Goal: Task Accomplishment & Management: Manage account settings

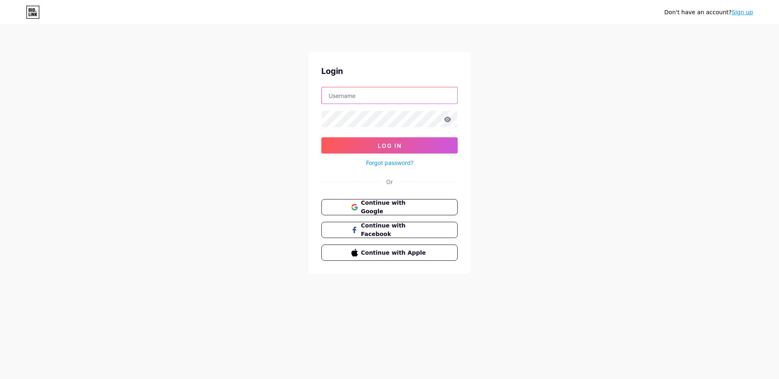
click at [365, 99] on input "text" at bounding box center [390, 95] width 136 height 16
paste input "alannetwork"
type input "alannetwork"
click at [426, 146] on button "Log In" at bounding box center [389, 145] width 136 height 16
click at [378, 146] on span "Log In" at bounding box center [390, 145] width 24 height 7
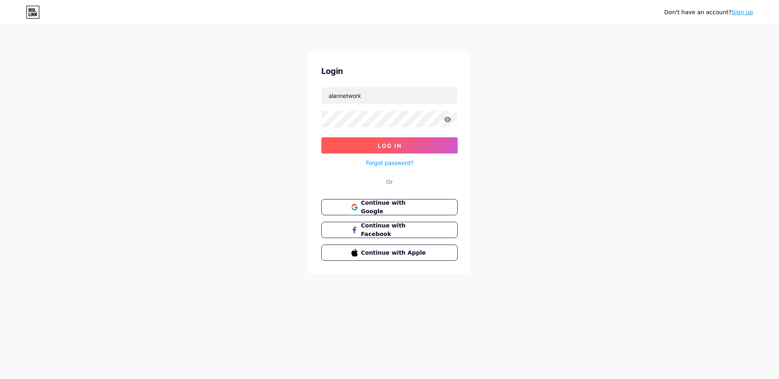
click at [378, 146] on span "Log In" at bounding box center [390, 145] width 24 height 7
drag, startPoint x: 401, startPoint y: 222, endPoint x: 400, endPoint y: 217, distance: 4.5
click at [401, 222] on button "Continue with Facebook" at bounding box center [389, 230] width 136 height 16
click at [352, 207] on icon at bounding box center [354, 207] width 6 height 6
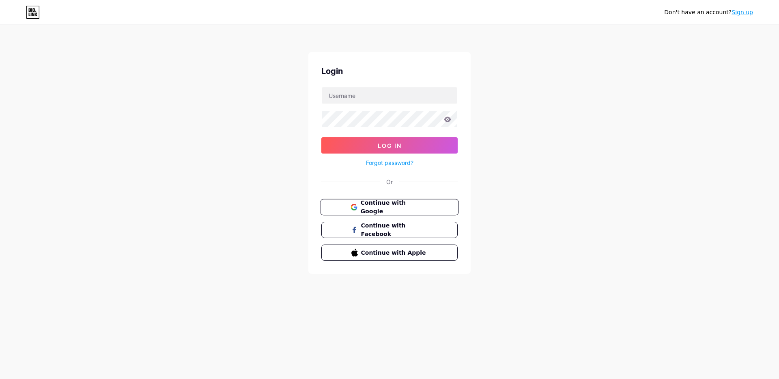
click at [401, 208] on span "Continue with Google" at bounding box center [394, 206] width 68 height 17
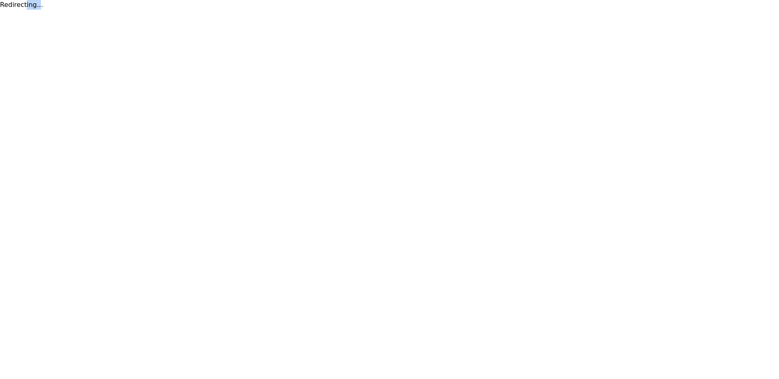
drag, startPoint x: 28, startPoint y: 9, endPoint x: 6, endPoint y: 5, distance: 21.4
click at [6, 5] on div "Redirecting..." at bounding box center [389, 5] width 779 height 10
drag, startPoint x: 6, startPoint y: 5, endPoint x: 110, endPoint y: 41, distance: 109.3
click at [110, 10] on html "Redirecting..." at bounding box center [389, 5] width 779 height 10
click at [103, 10] on html "Redirecting..." at bounding box center [389, 5] width 779 height 10
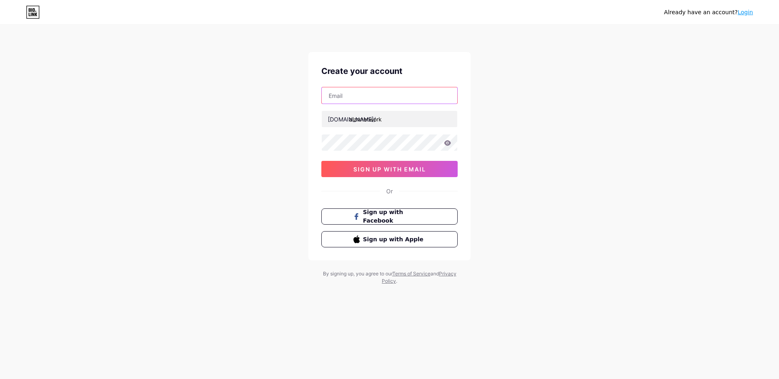
click at [363, 101] on input "text" at bounding box center [390, 95] width 136 height 16
paste input "alannetwok@gmail.com"
type input "alannetwok@gmail.com"
click at [294, 187] on div "Already have an account? Login Create your account alannetwok@gmail.com bio.lin…" at bounding box center [389, 155] width 779 height 310
click at [359, 172] on span "sign up with email" at bounding box center [389, 169] width 73 height 7
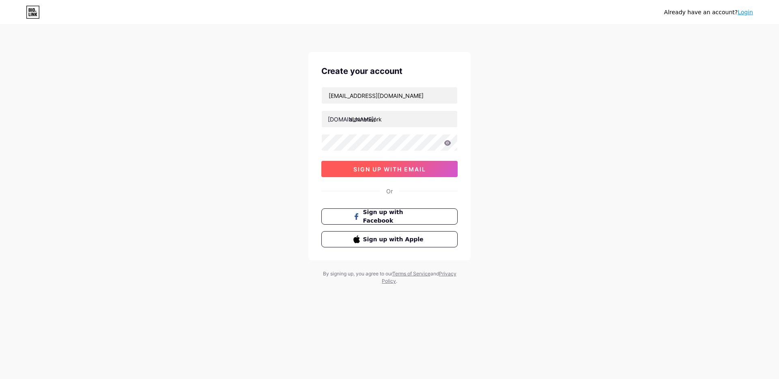
click at [359, 172] on span "sign up with email" at bounding box center [389, 169] width 73 height 7
click at [450, 145] on icon at bounding box center [447, 143] width 7 height 6
click at [444, 142] on icon at bounding box center [447, 143] width 7 height 6
drag, startPoint x: 575, startPoint y: 133, endPoint x: 545, endPoint y: 122, distance: 32.3
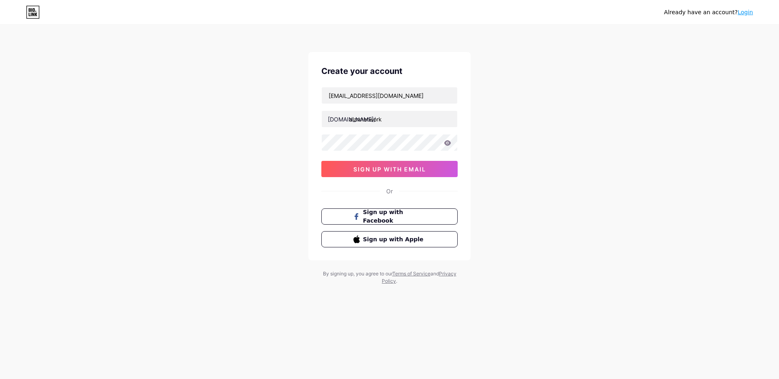
click at [566, 131] on div "Already have an account? Login Create your account alannetwok@gmail.com bio.lin…" at bounding box center [389, 155] width 779 height 310
click at [744, 11] on link "Login" at bounding box center [745, 12] width 15 height 6
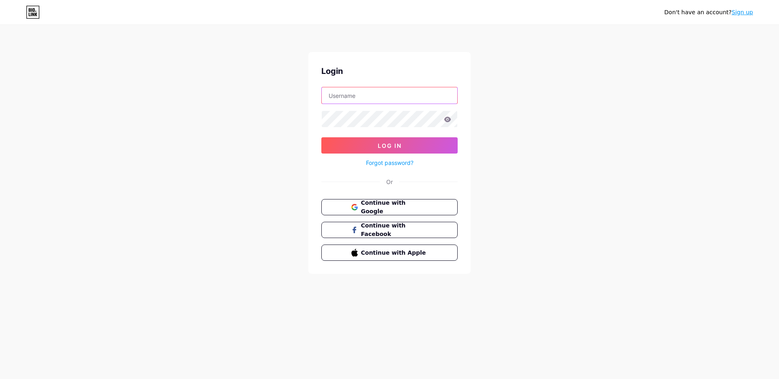
click at [353, 97] on input "text" at bounding box center [390, 95] width 136 height 16
paste input "alannetwok@gmail.com"
type input "alannetwok@gmail.com"
click at [370, 142] on button "Log In" at bounding box center [389, 145] width 136 height 16
click at [395, 140] on button "Log In" at bounding box center [389, 145] width 136 height 16
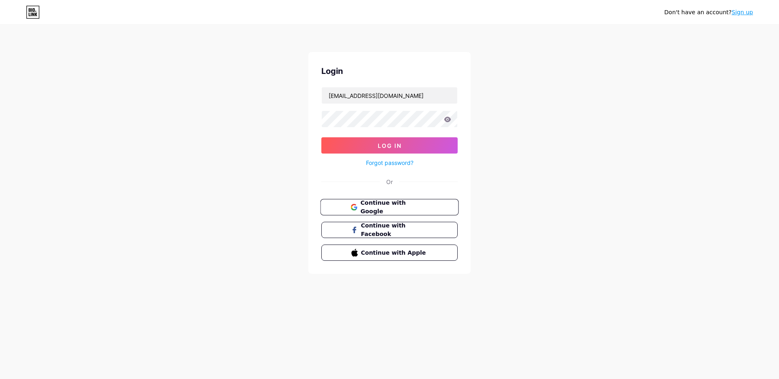
click at [396, 204] on span "Continue with Google" at bounding box center [394, 206] width 68 height 17
click at [373, 202] on button "Continue with Google" at bounding box center [389, 207] width 138 height 17
